Goal: Task Accomplishment & Management: Manage account settings

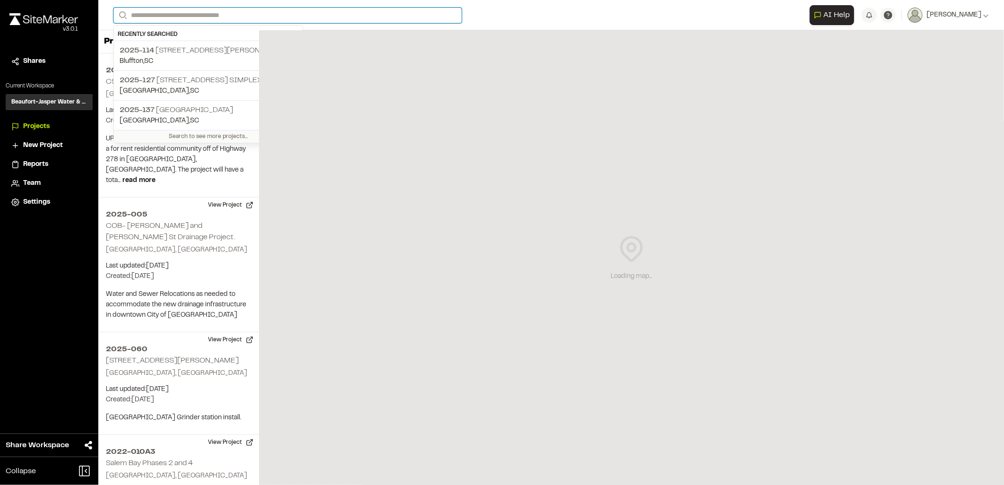
click at [192, 17] on input "Search" at bounding box center [287, 16] width 349 height 16
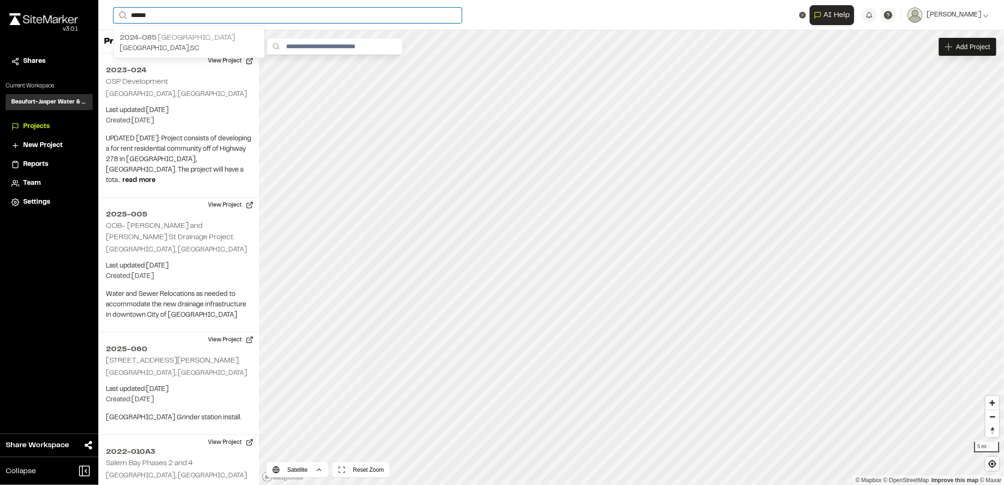
type input "******"
click at [185, 39] on p "2024-085 [GEOGRAPHIC_DATA]" at bounding box center [189, 37] width 139 height 11
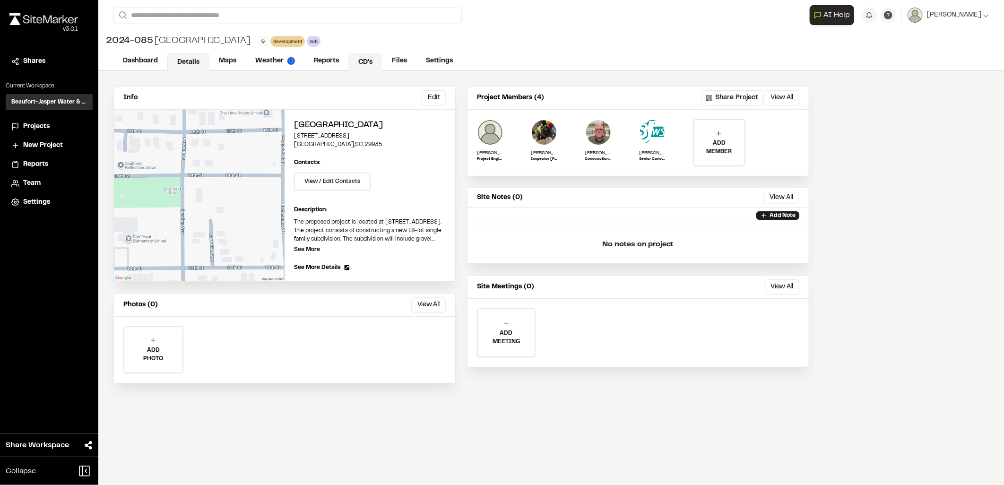
click at [362, 67] on link "CD's" at bounding box center [366, 62] width 34 height 18
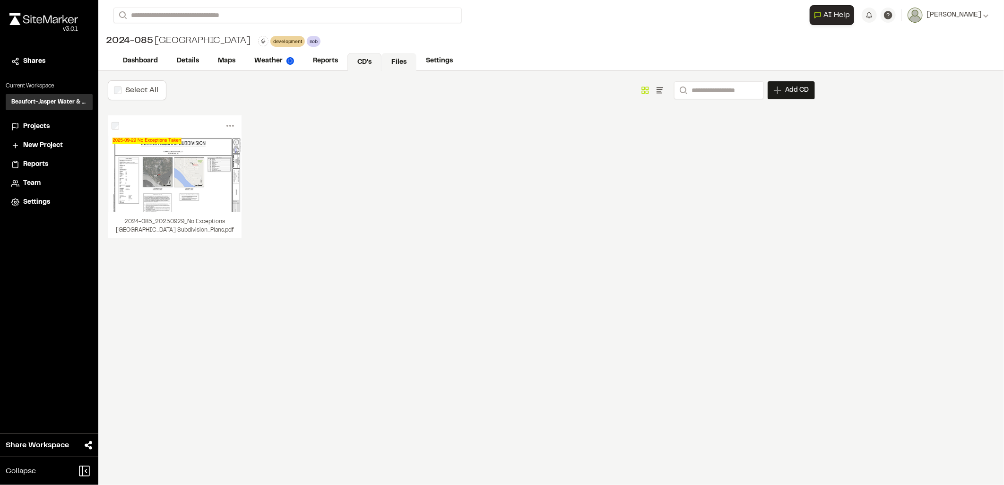
click at [382, 64] on link "Files" at bounding box center [399, 62] width 35 height 18
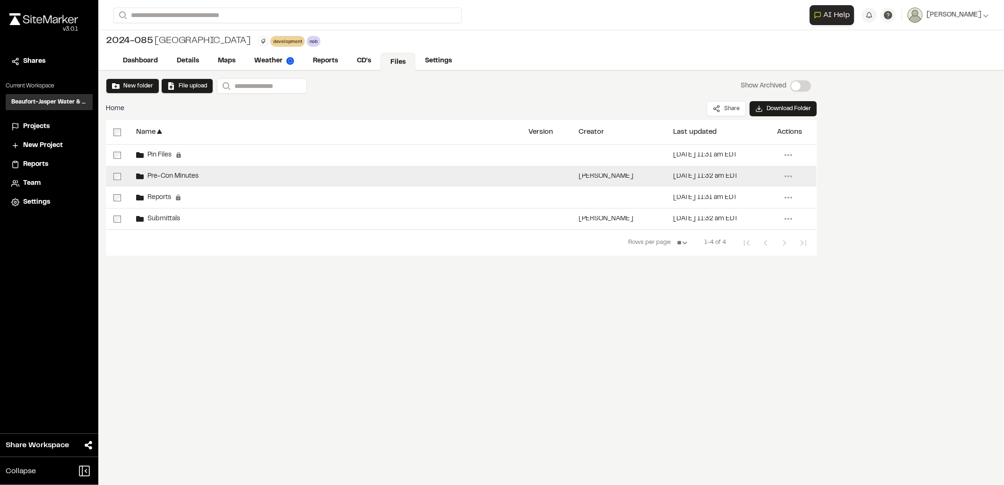
click at [211, 178] on div "Pre-Con Minutes" at bounding box center [325, 176] width 392 height 21
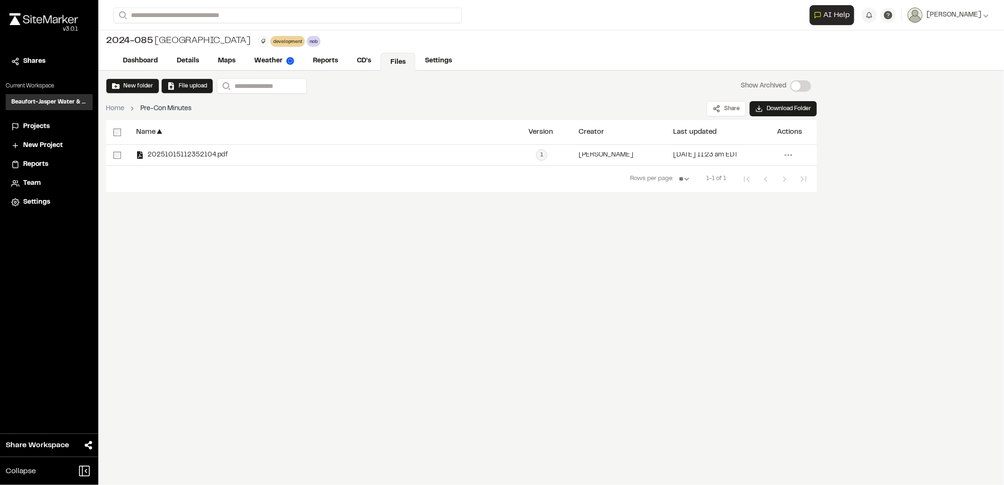
drag, startPoint x: 192, startPoint y: 152, endPoint x: 167, endPoint y: 236, distance: 87.6
click at [167, 236] on div "Name ▲ Version Creator ▲ Last updated ▲ Actions 20251015112352104.pdf 1 2025101…" at bounding box center [461, 191] width 711 height 142
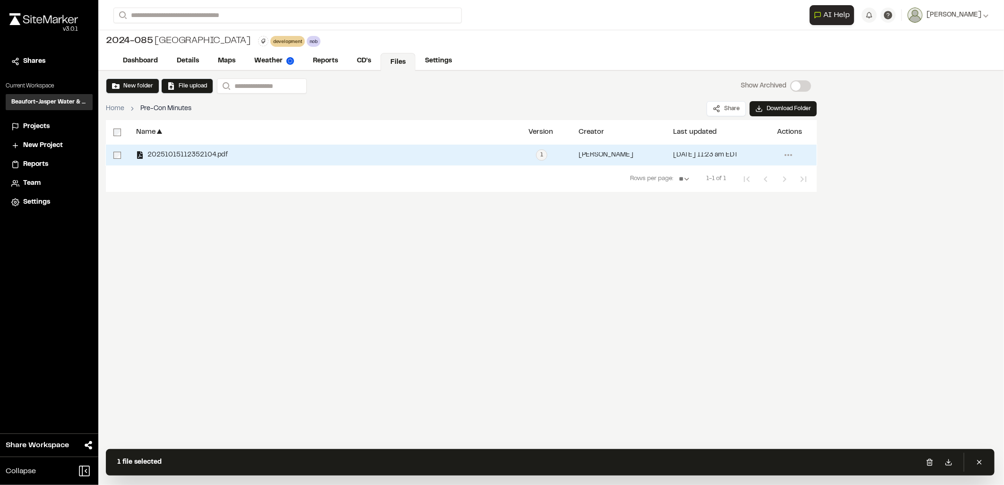
click at [202, 157] on span "20251015112352104.pdf" at bounding box center [186, 155] width 84 height 6
drag, startPoint x: 202, startPoint y: 157, endPoint x: 657, endPoint y: 200, distance: 456.9
click at [657, 200] on div "Name ▲ Version Creator ▲ Last updated ▲ Actions 20251015112352104.pdf 1 2025101…" at bounding box center [461, 191] width 711 height 142
drag, startPoint x: 195, startPoint y: 155, endPoint x: 788, endPoint y: 155, distance: 593.0
click at [788, 155] on circle at bounding box center [789, 155] width 2 height 2
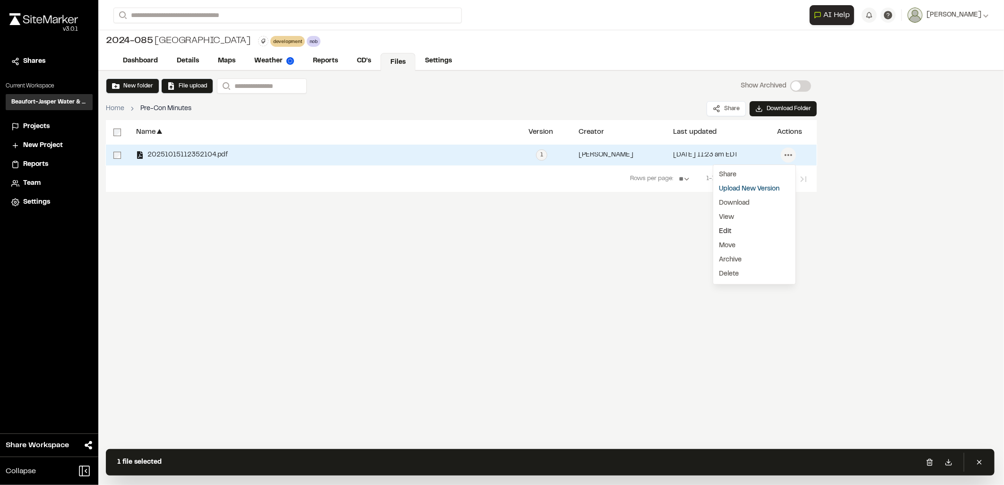
click at [734, 226] on link "Edit" at bounding box center [755, 232] width 82 height 14
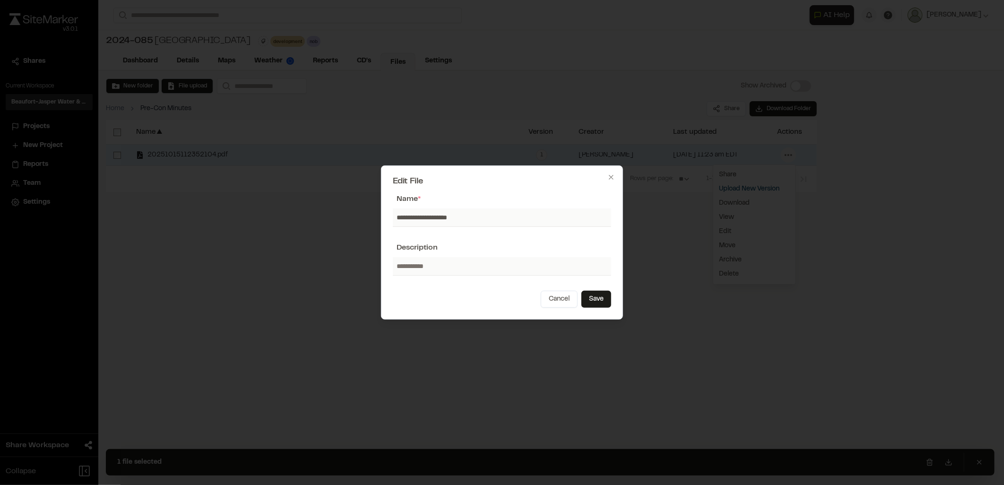
type input "*"
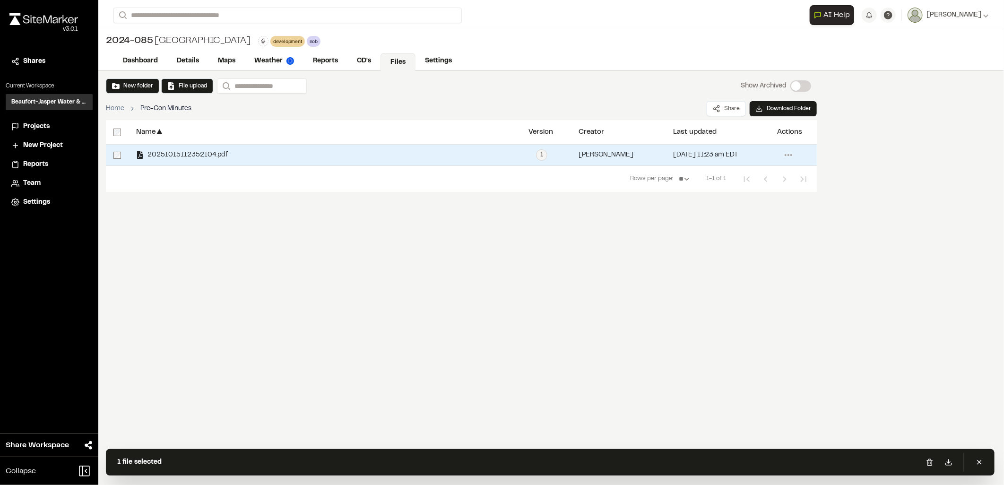
drag, startPoint x: 167, startPoint y: 158, endPoint x: 599, endPoint y: 236, distance: 439.3
click at [599, 236] on div "Name ▲ Version Creator ▲ Last updated ▲ Actions 20251015112352104.pdf 1 2025101…" at bounding box center [461, 191] width 711 height 142
click at [790, 159] on icon at bounding box center [788, 155] width 15 height 15
click at [738, 228] on link "Edit" at bounding box center [755, 232] width 82 height 14
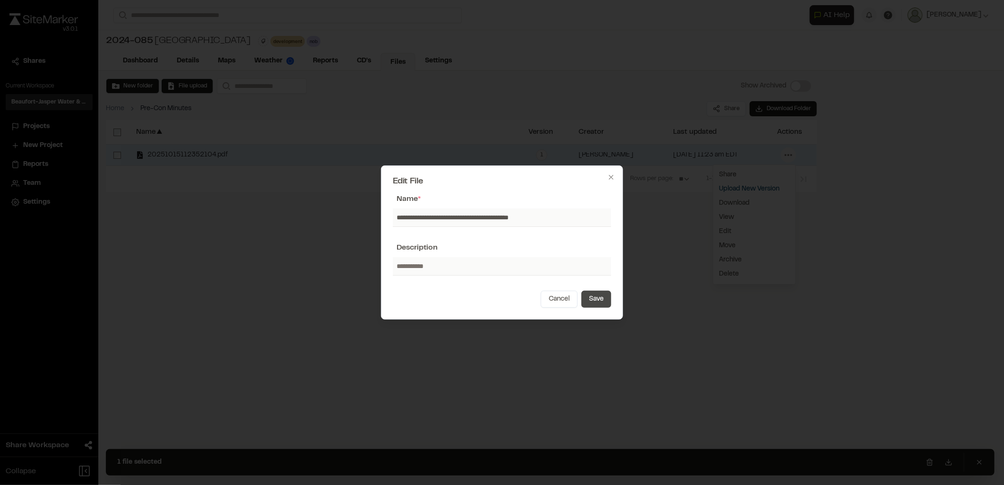
type input "**********"
click at [604, 306] on button "Save" at bounding box center [597, 299] width 30 height 17
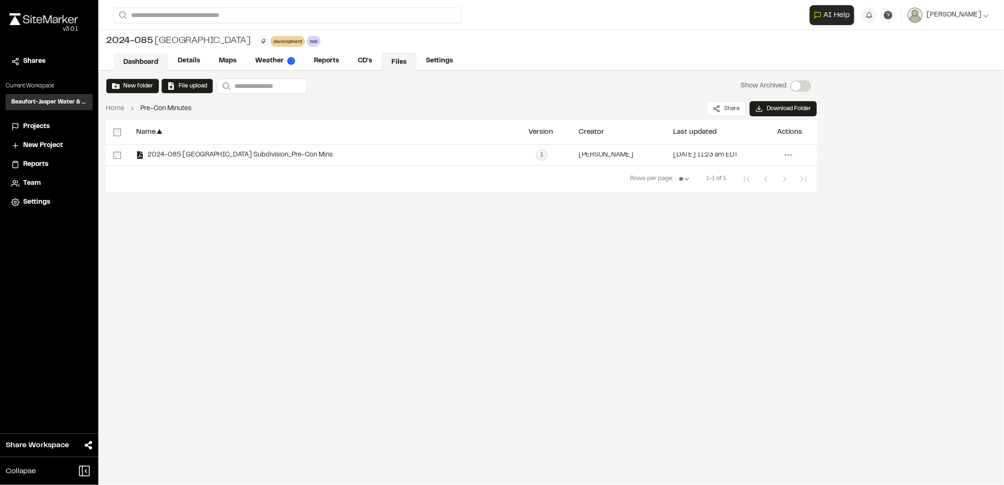
click at [147, 62] on link "Dashboard" at bounding box center [140, 62] width 55 height 18
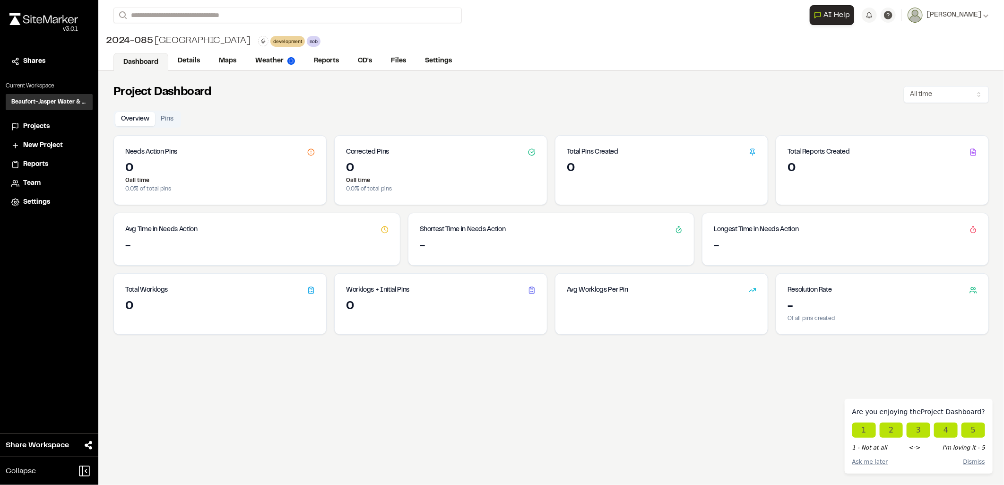
click at [38, 143] on span "New Project" at bounding box center [43, 145] width 40 height 10
